Goal: Task Accomplishment & Management: Manage account settings

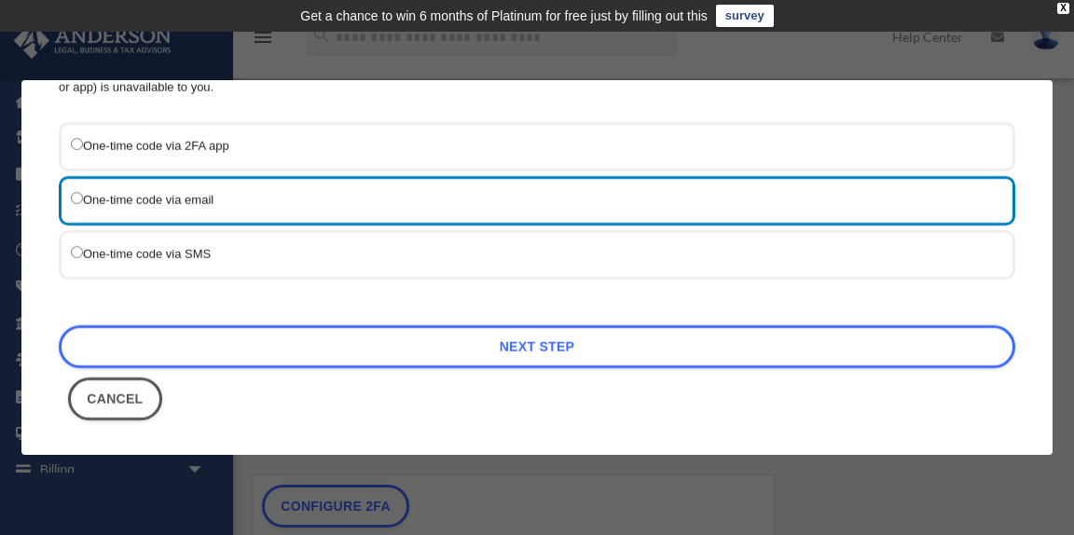
scroll to position [274, 0]
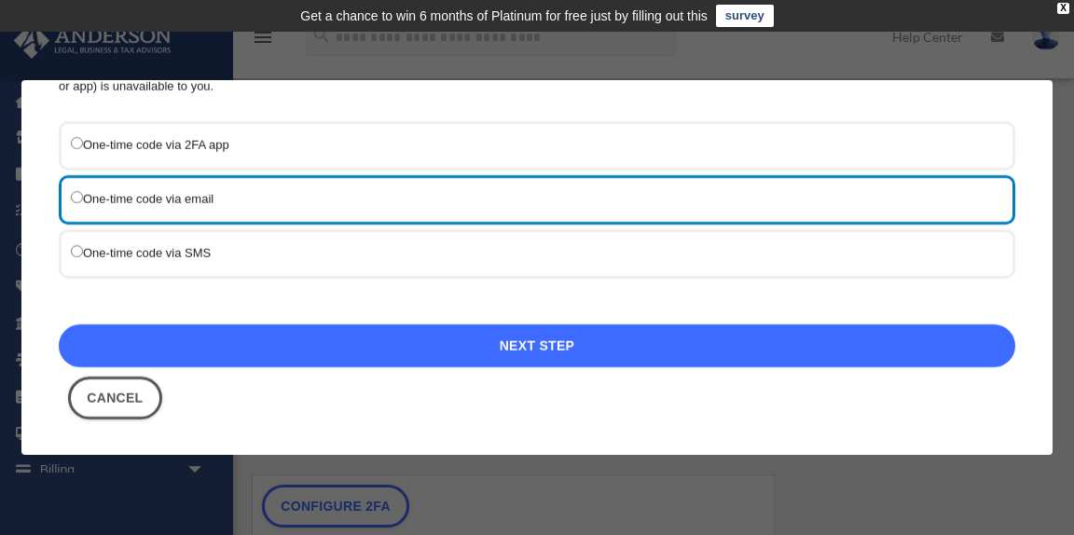
click at [543, 346] on link "Next Step" at bounding box center [537, 345] width 957 height 43
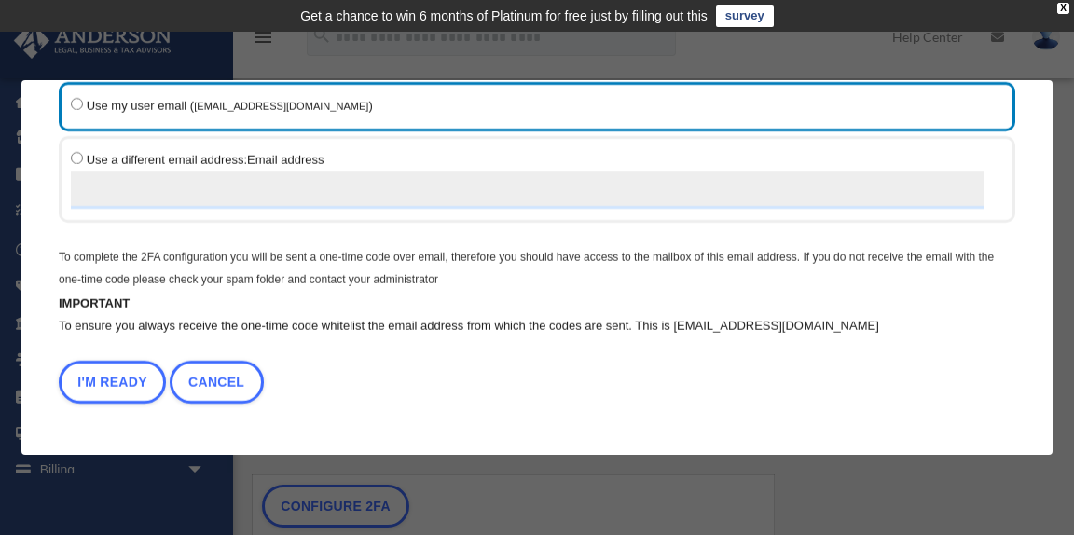
scroll to position [117, 0]
drag, startPoint x: 869, startPoint y: 328, endPoint x: 677, endPoint y: 329, distance: 192.1
click at [677, 328] on p "To ensure you always receive the one-time code whitelist the email address from…" at bounding box center [537, 326] width 957 height 22
copy p "[EMAIL_ADDRESS][DOMAIN_NAME]"
click at [106, 379] on button "I'm Ready" at bounding box center [112, 382] width 107 height 43
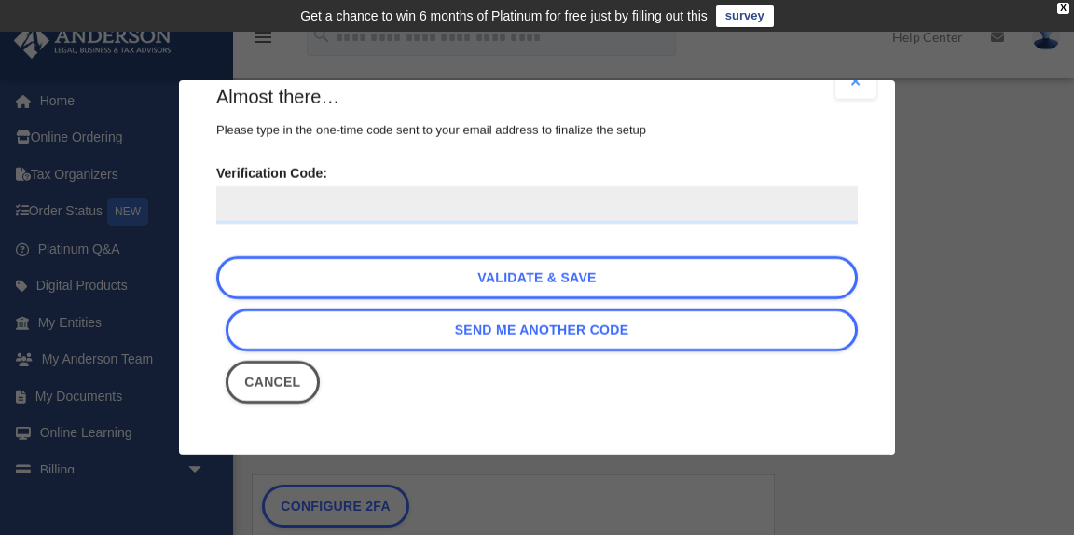
scroll to position [34, 0]
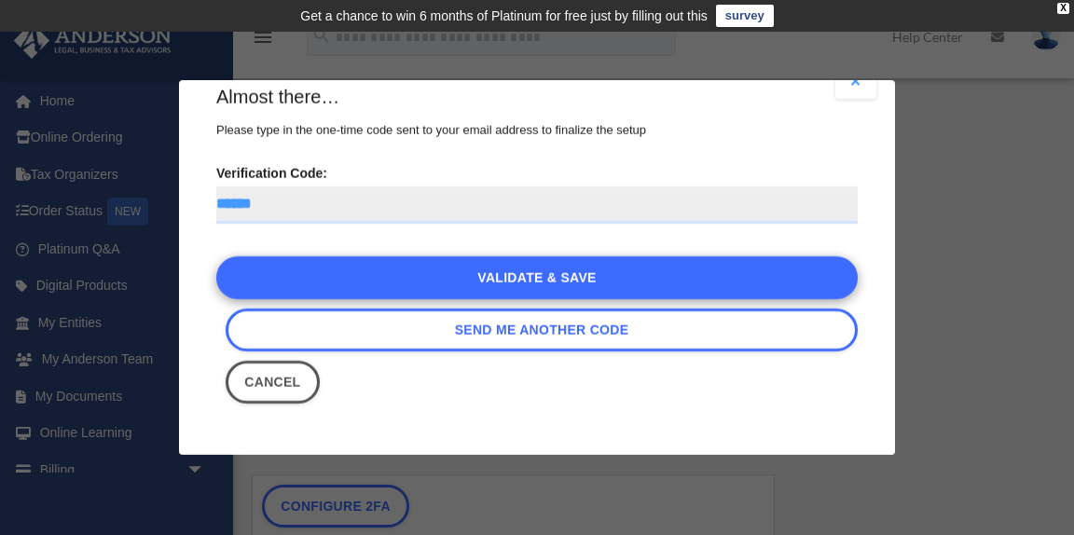
type input "******"
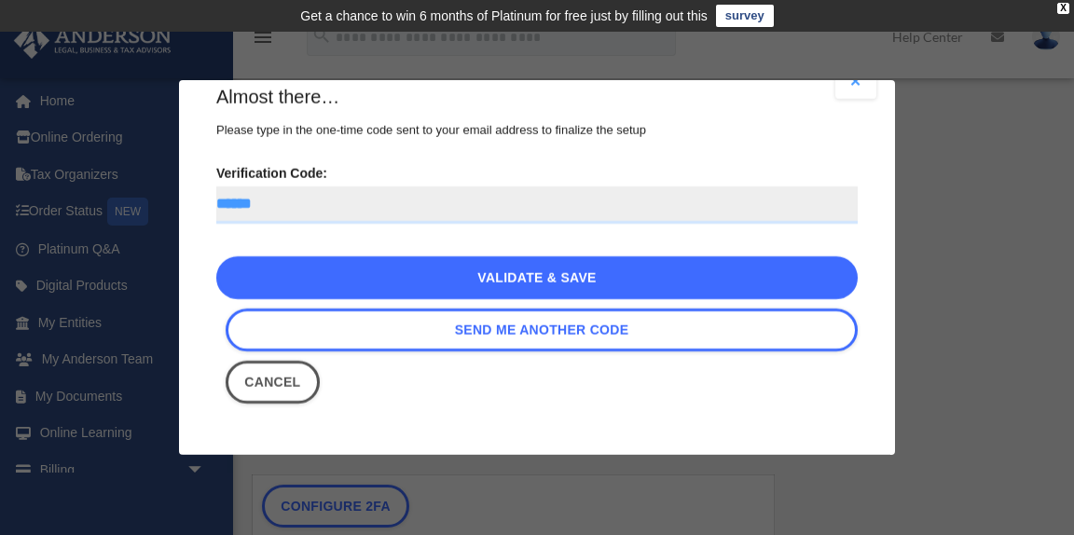
click at [527, 274] on link "Validate & Save" at bounding box center [536, 277] width 641 height 43
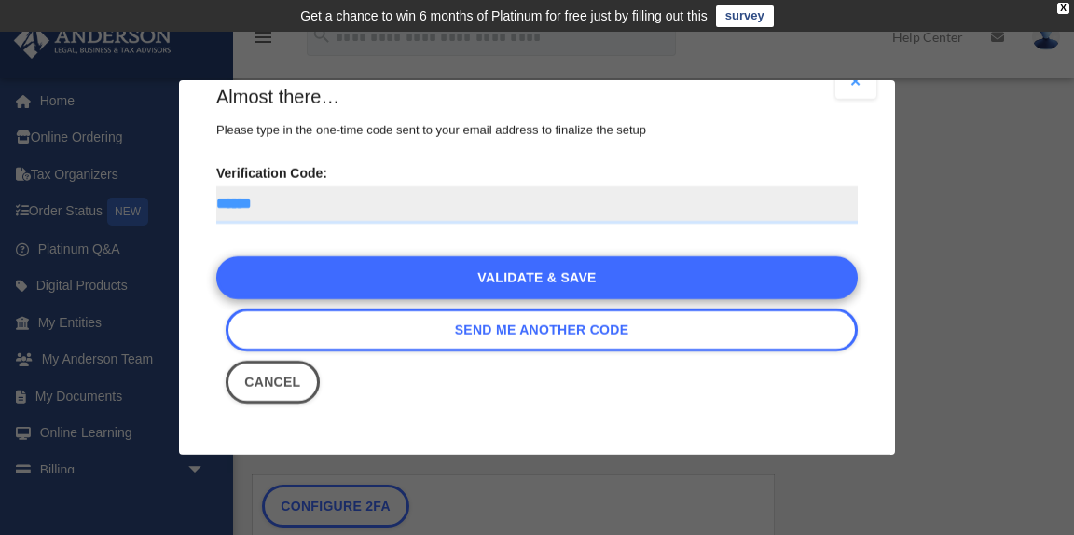
scroll to position [0, 0]
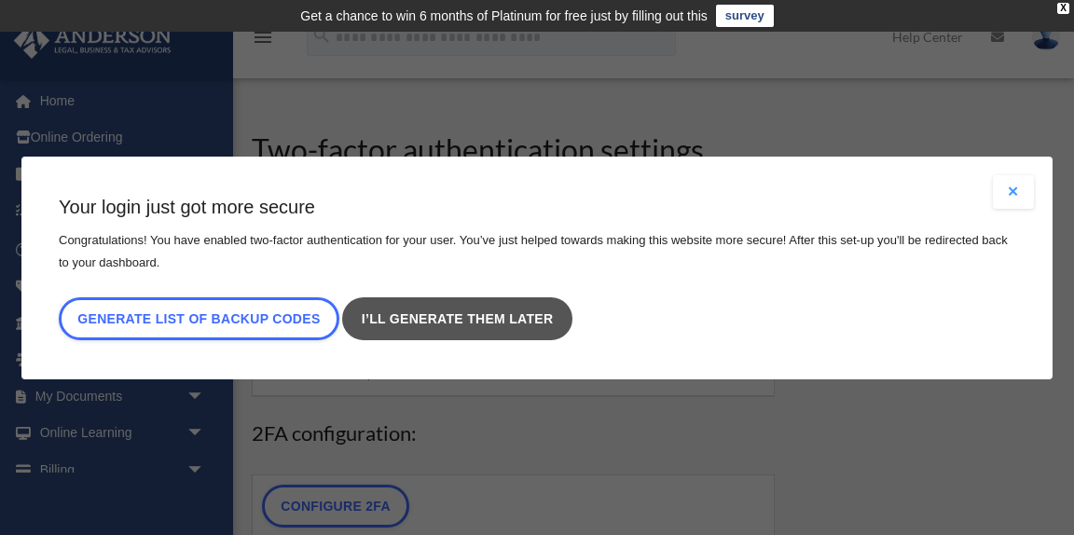
click at [375, 315] on link "I’ll generate them later" at bounding box center [457, 318] width 229 height 43
